Goal: Task Accomplishment & Management: Use online tool/utility

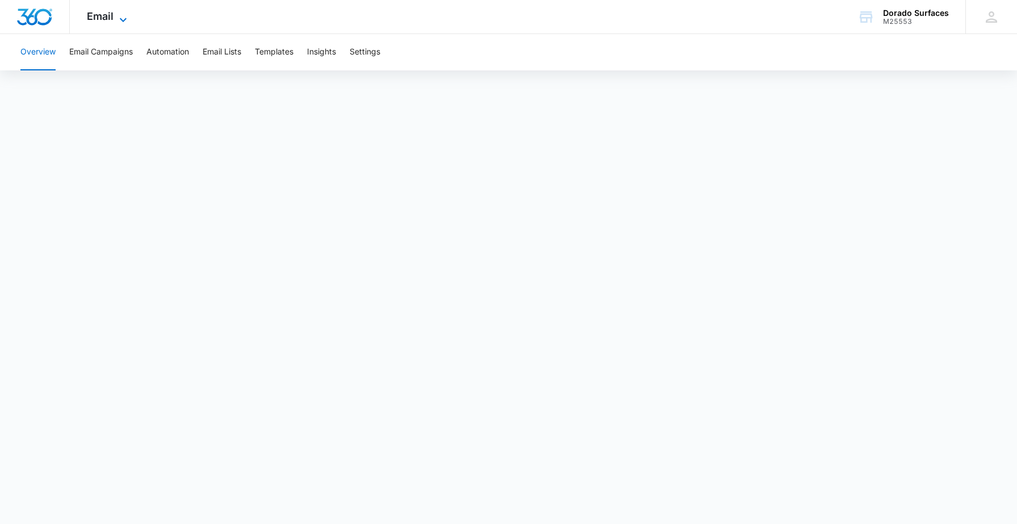
click at [120, 21] on icon at bounding box center [123, 20] width 14 height 14
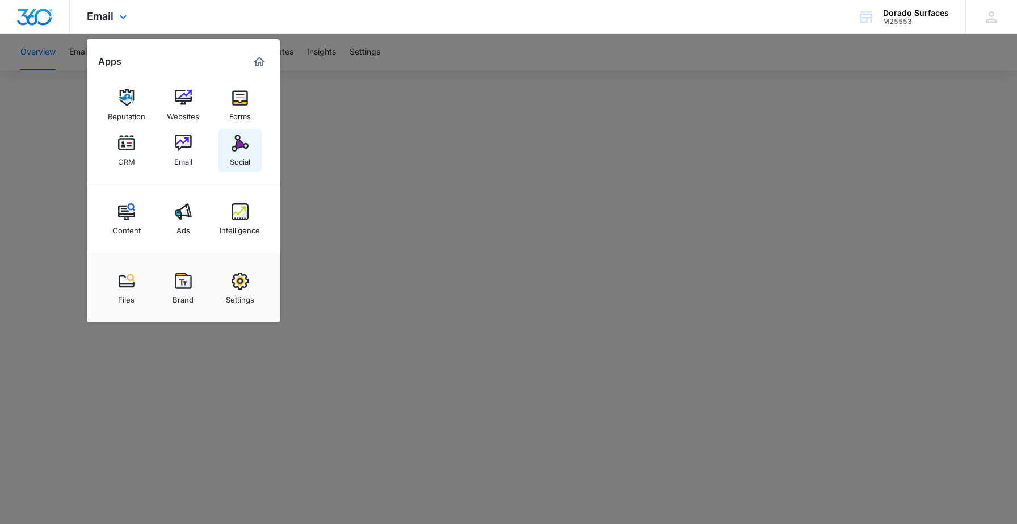
click at [242, 148] on img at bounding box center [239, 142] width 17 height 17
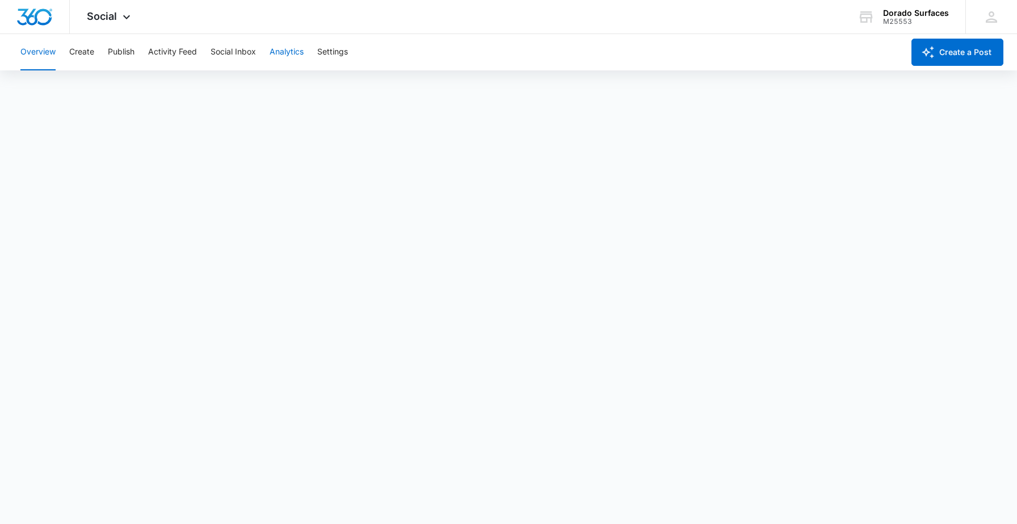
scroll to position [3, 0]
click at [116, 53] on button "Publish" at bounding box center [121, 52] width 27 height 36
click at [126, 14] on icon at bounding box center [127, 20] width 14 height 14
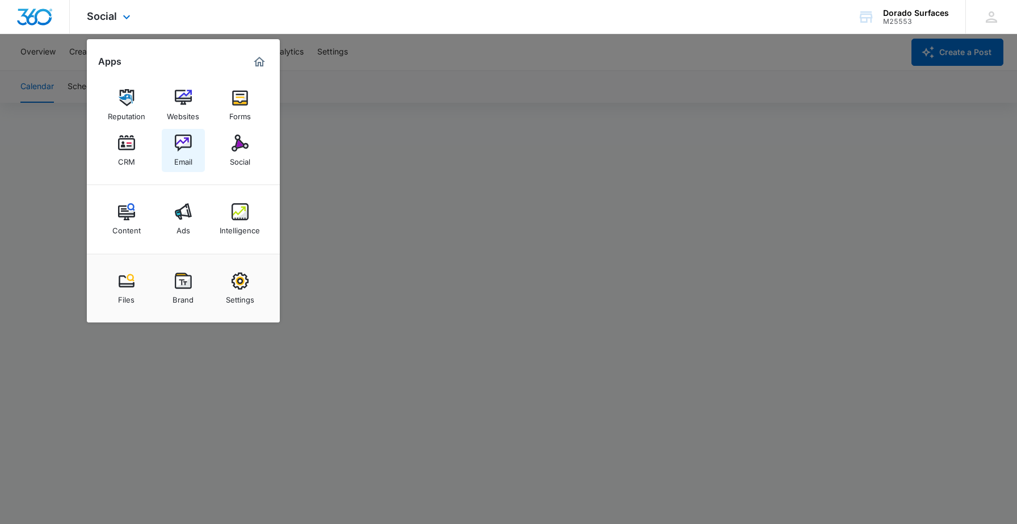
click at [185, 144] on img at bounding box center [183, 142] width 17 height 17
